Goal: Transaction & Acquisition: Purchase product/service

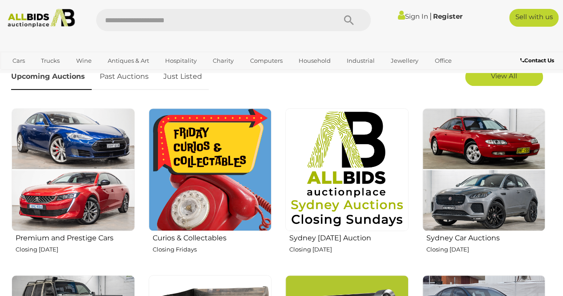
scroll to position [269, 0]
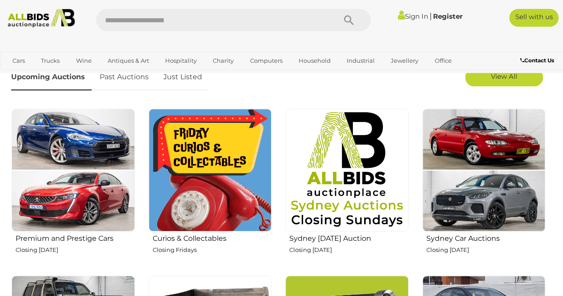
click at [79, 187] on img at bounding box center [73, 170] width 123 height 123
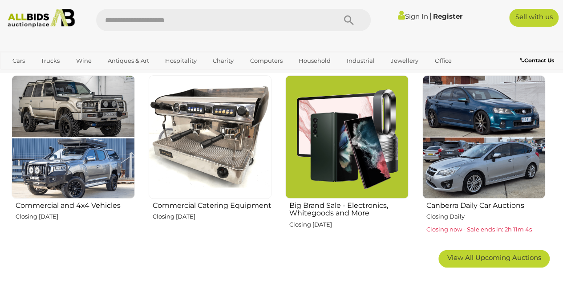
scroll to position [470, 0]
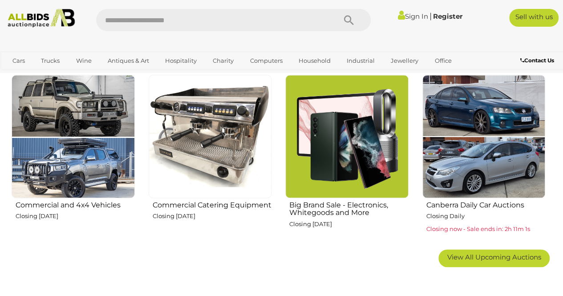
click at [454, 212] on p "Closing Daily" at bounding box center [486, 216] width 119 height 10
click at [483, 262] on link "View All Upcoming Auctions" at bounding box center [494, 258] width 111 height 18
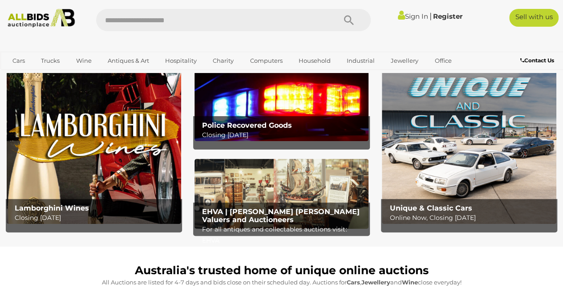
scroll to position [0, 0]
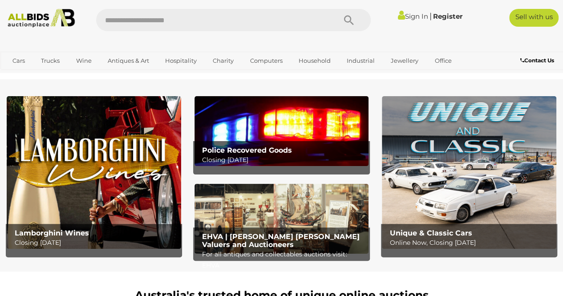
click at [37, 17] on img at bounding box center [41, 18] width 74 height 19
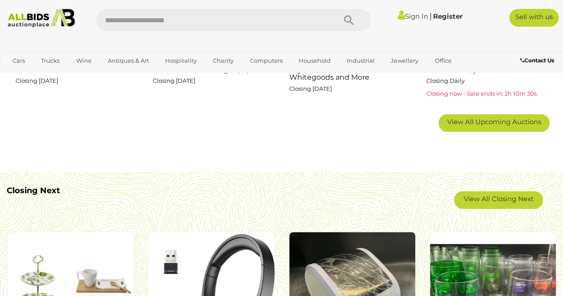
scroll to position [607, 0]
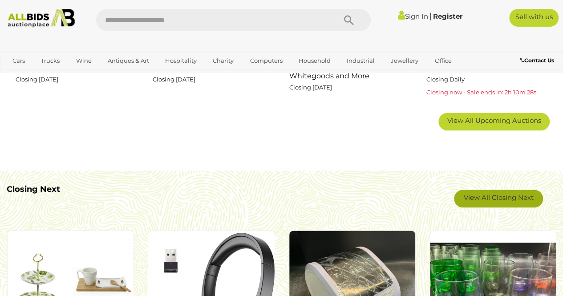
click at [503, 202] on link "View All Closing Next" at bounding box center [498, 199] width 89 height 18
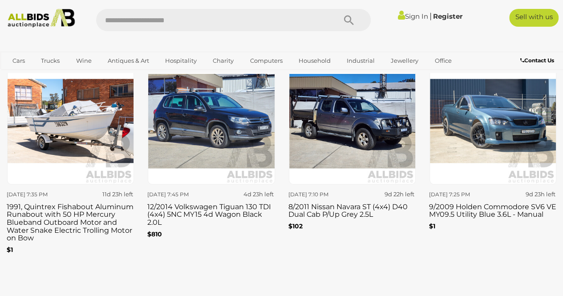
scroll to position [1088, 0]
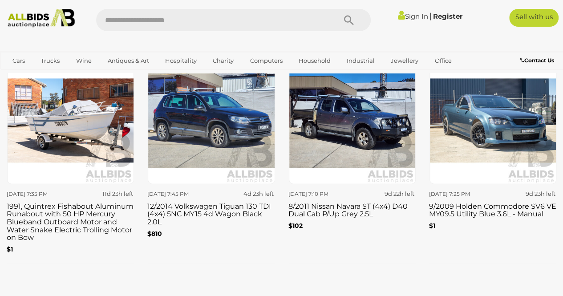
click at [85, 131] on img at bounding box center [70, 120] width 127 height 127
